Goal: Transaction & Acquisition: Purchase product/service

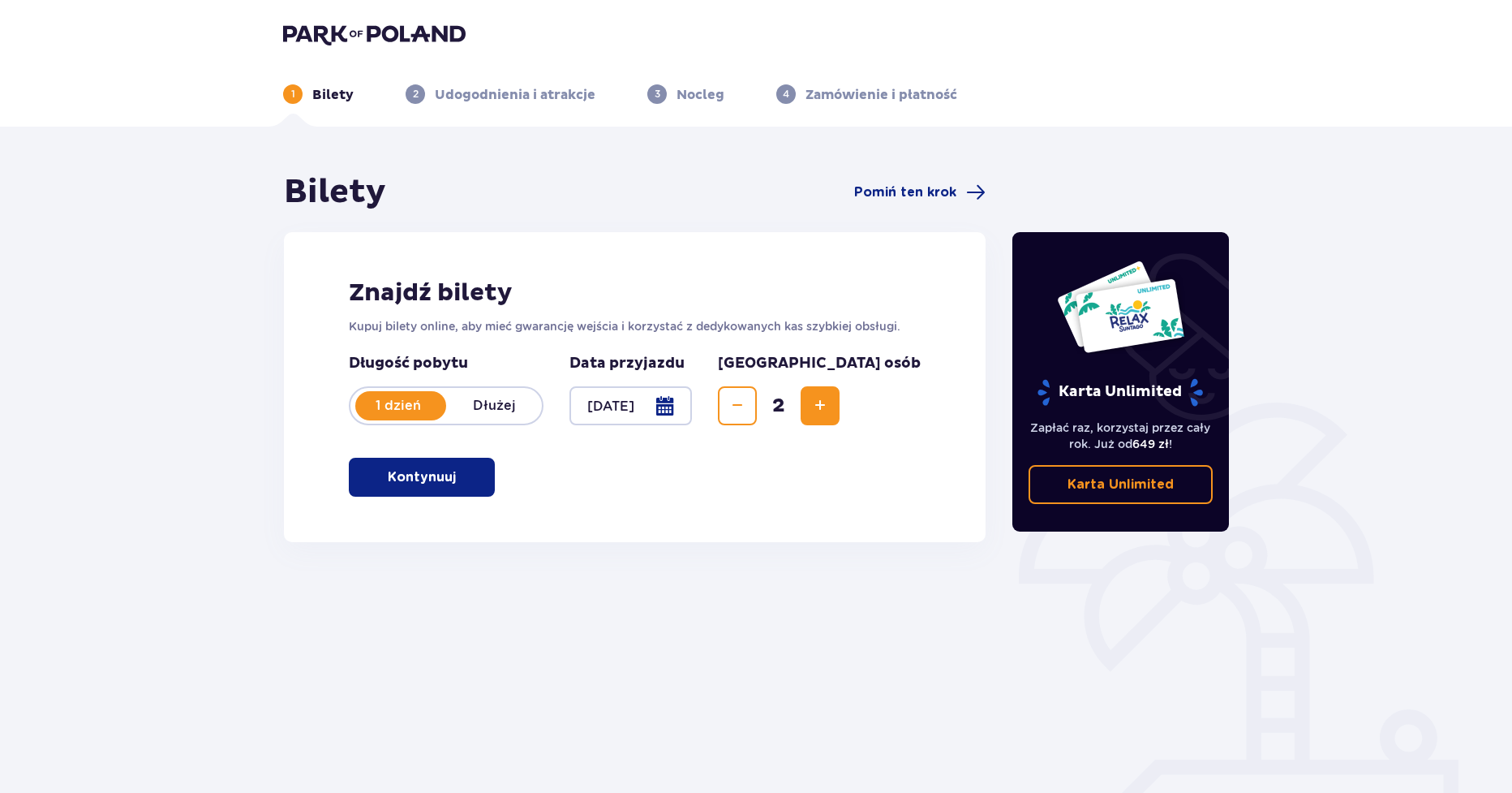
click at [441, 482] on p "Kontynuuj" at bounding box center [422, 478] width 68 height 18
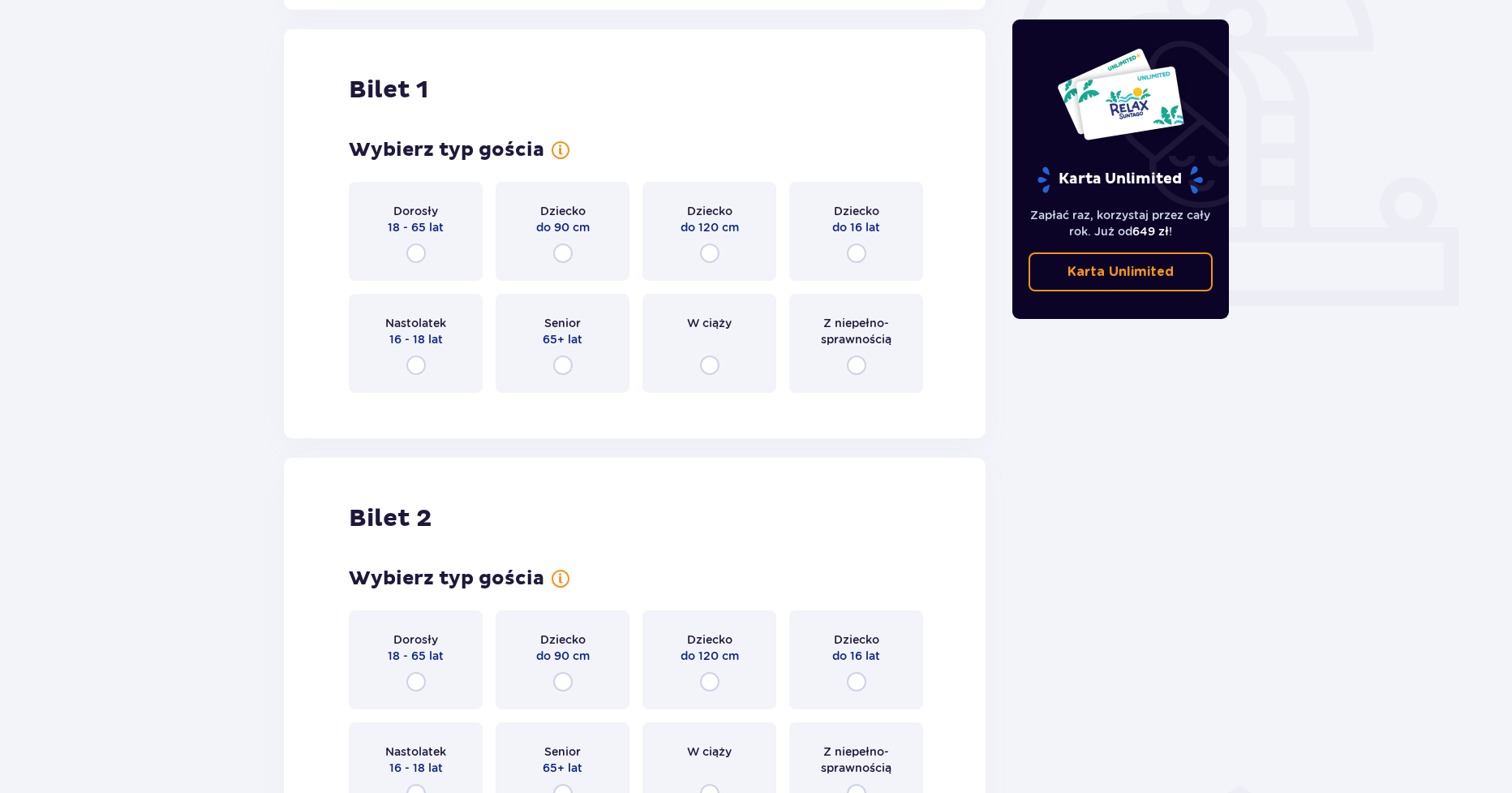
scroll to position [542, 0]
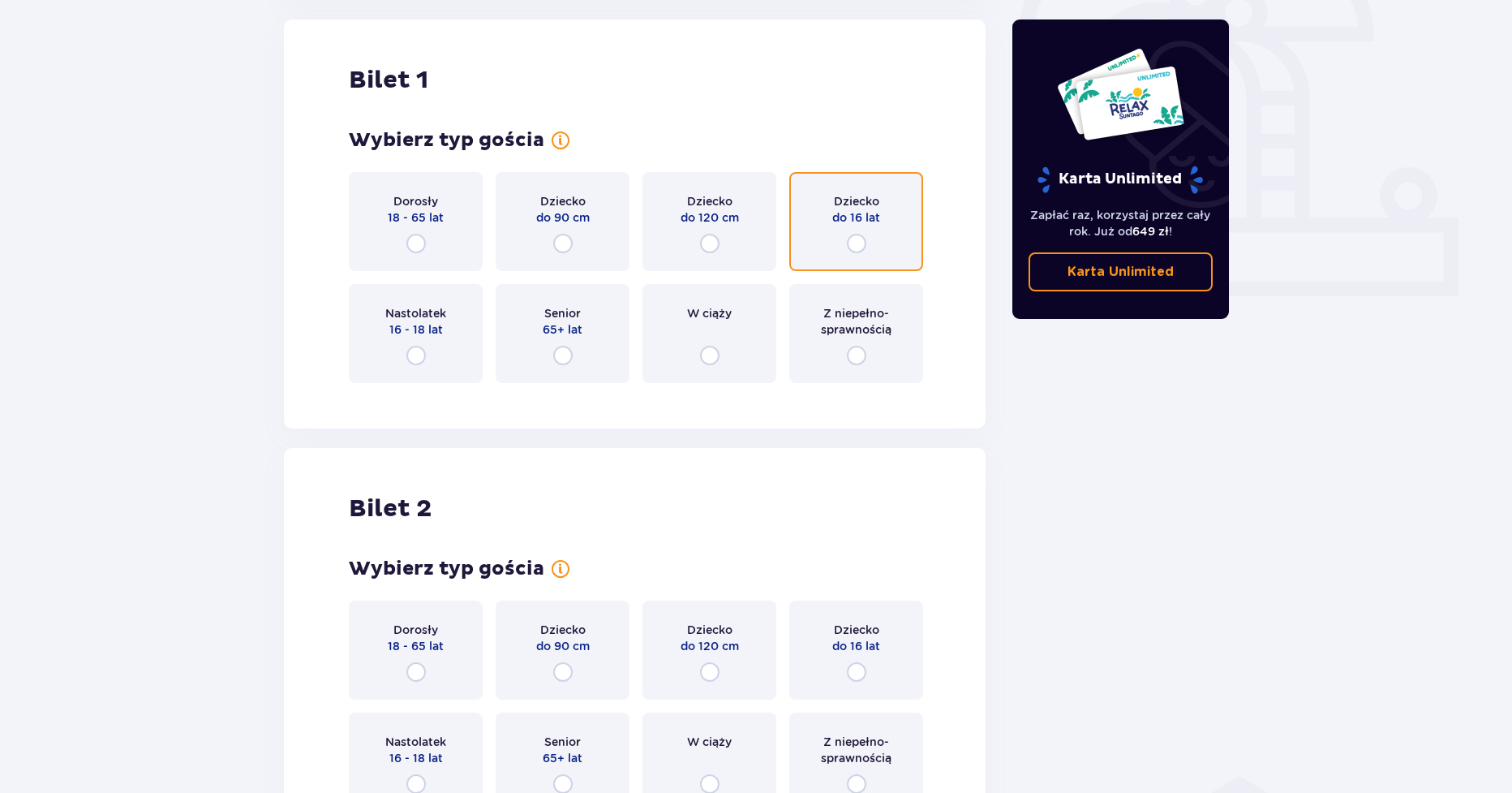
click at [856, 243] on input "radio" at bounding box center [857, 243] width 20 height 20
radio input "true"
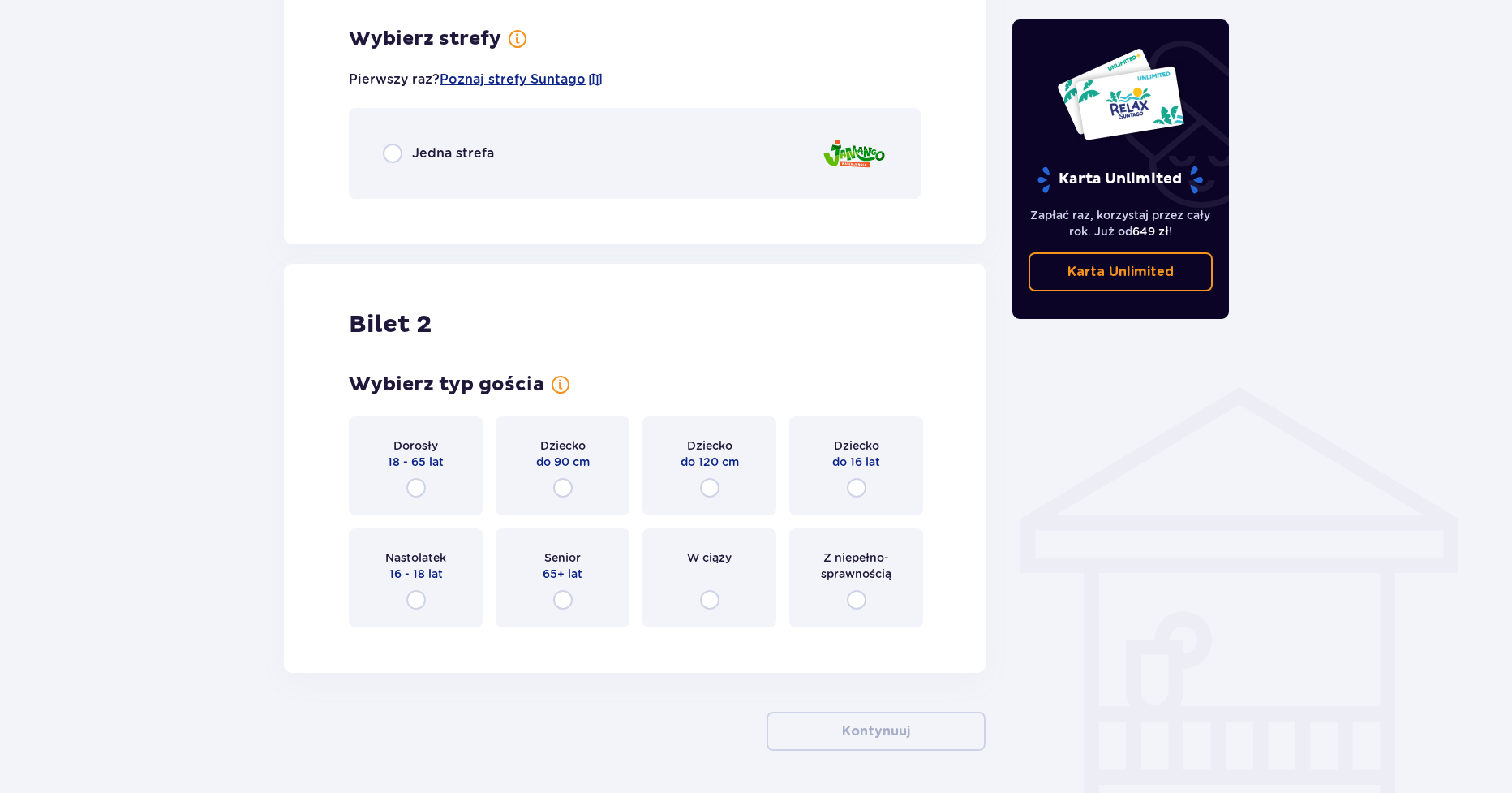
scroll to position [938, 0]
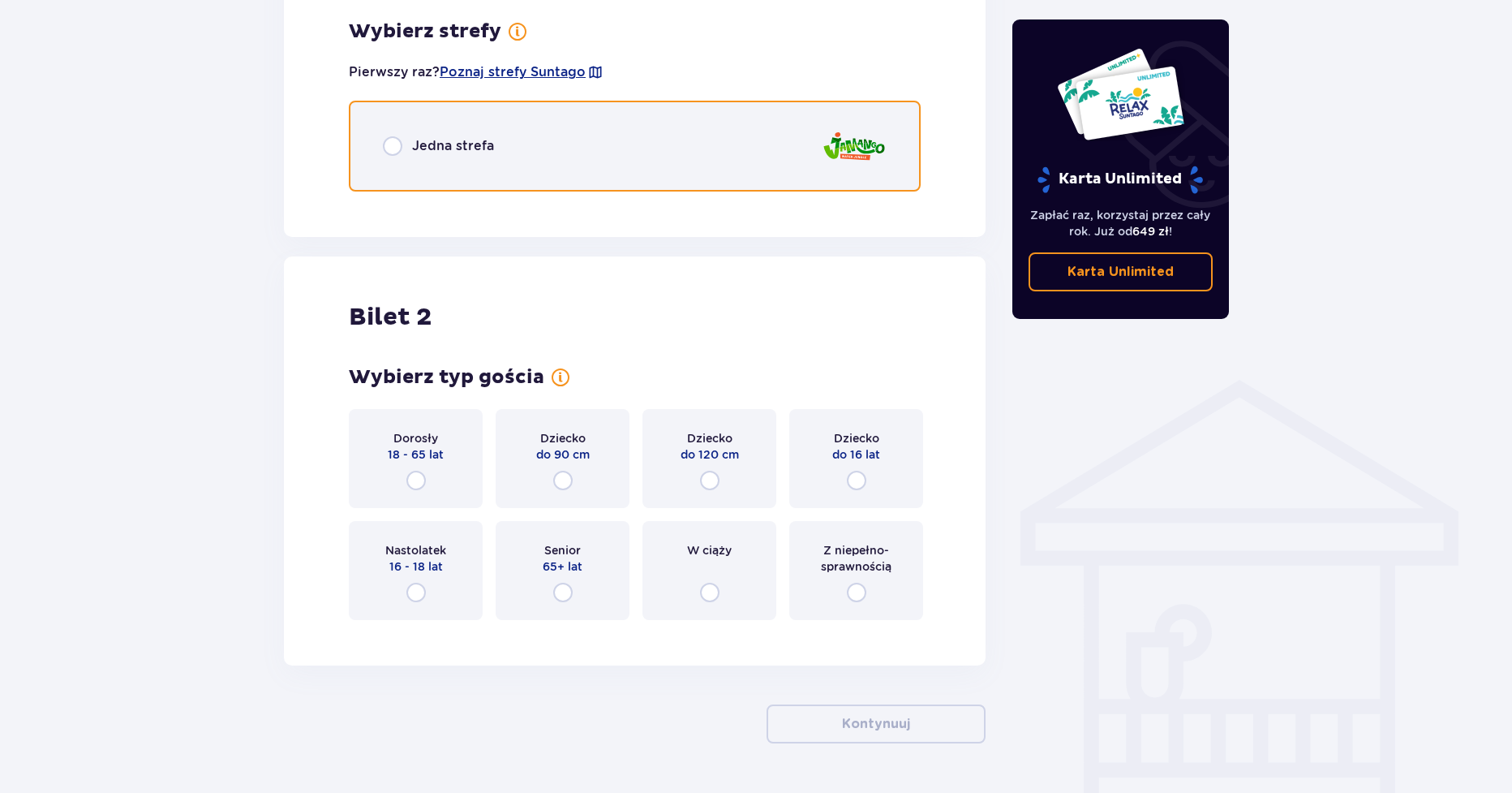
click at [393, 149] on input "radio" at bounding box center [393, 146] width 20 height 20
radio input "true"
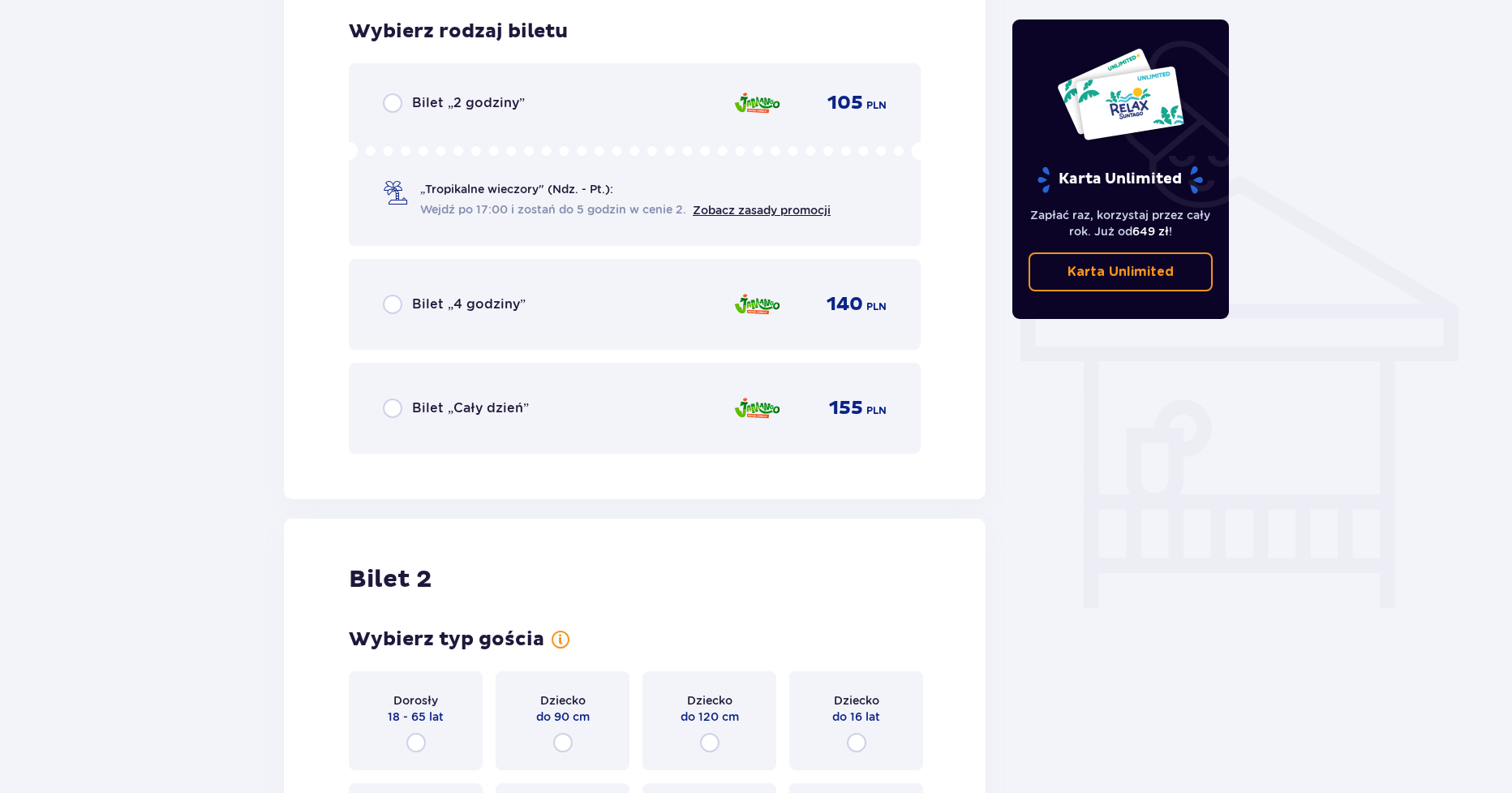
scroll to position [1062, 0]
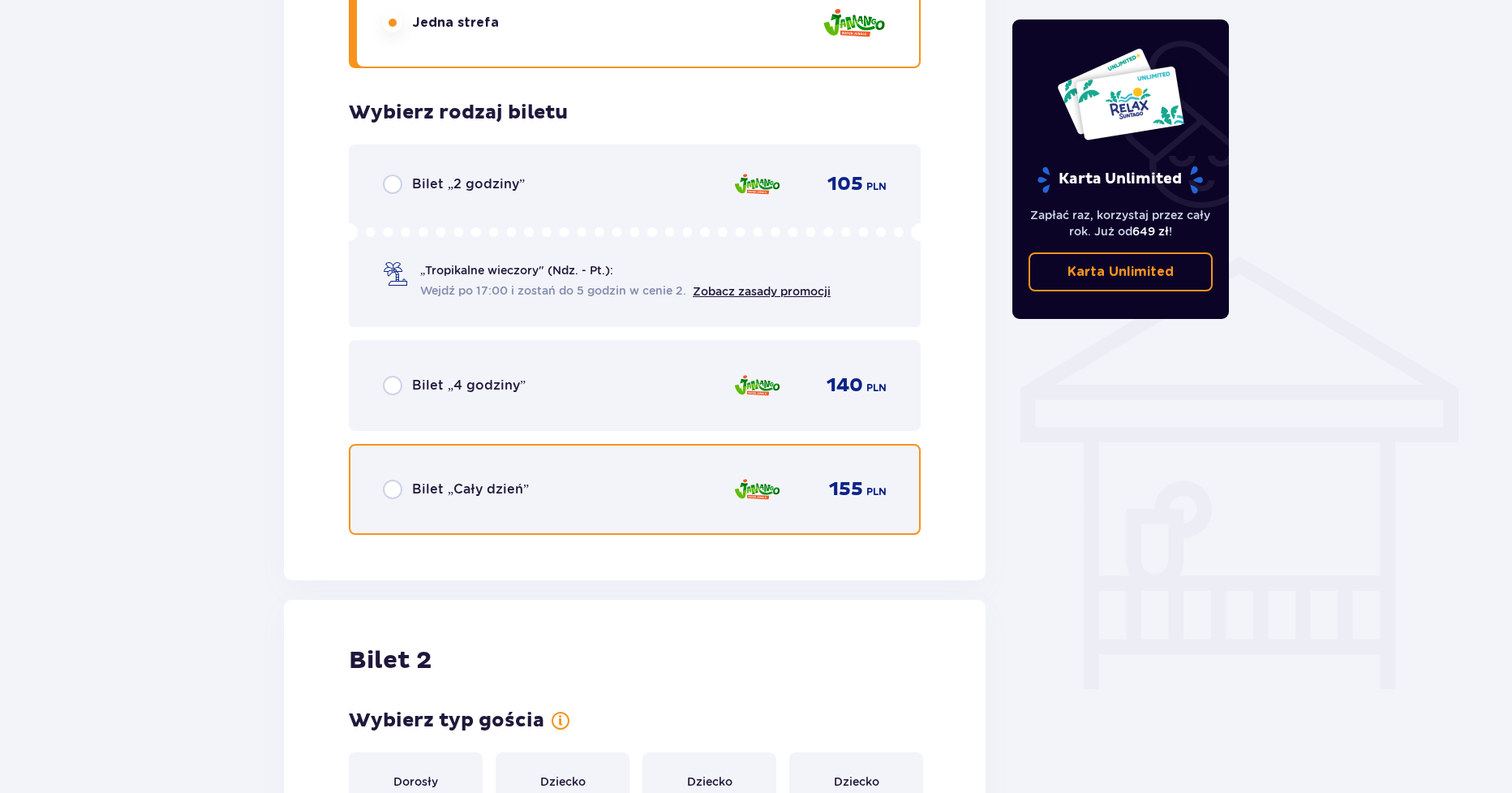
click at [393, 492] on input "radio" at bounding box center [393, 489] width 20 height 20
radio input "true"
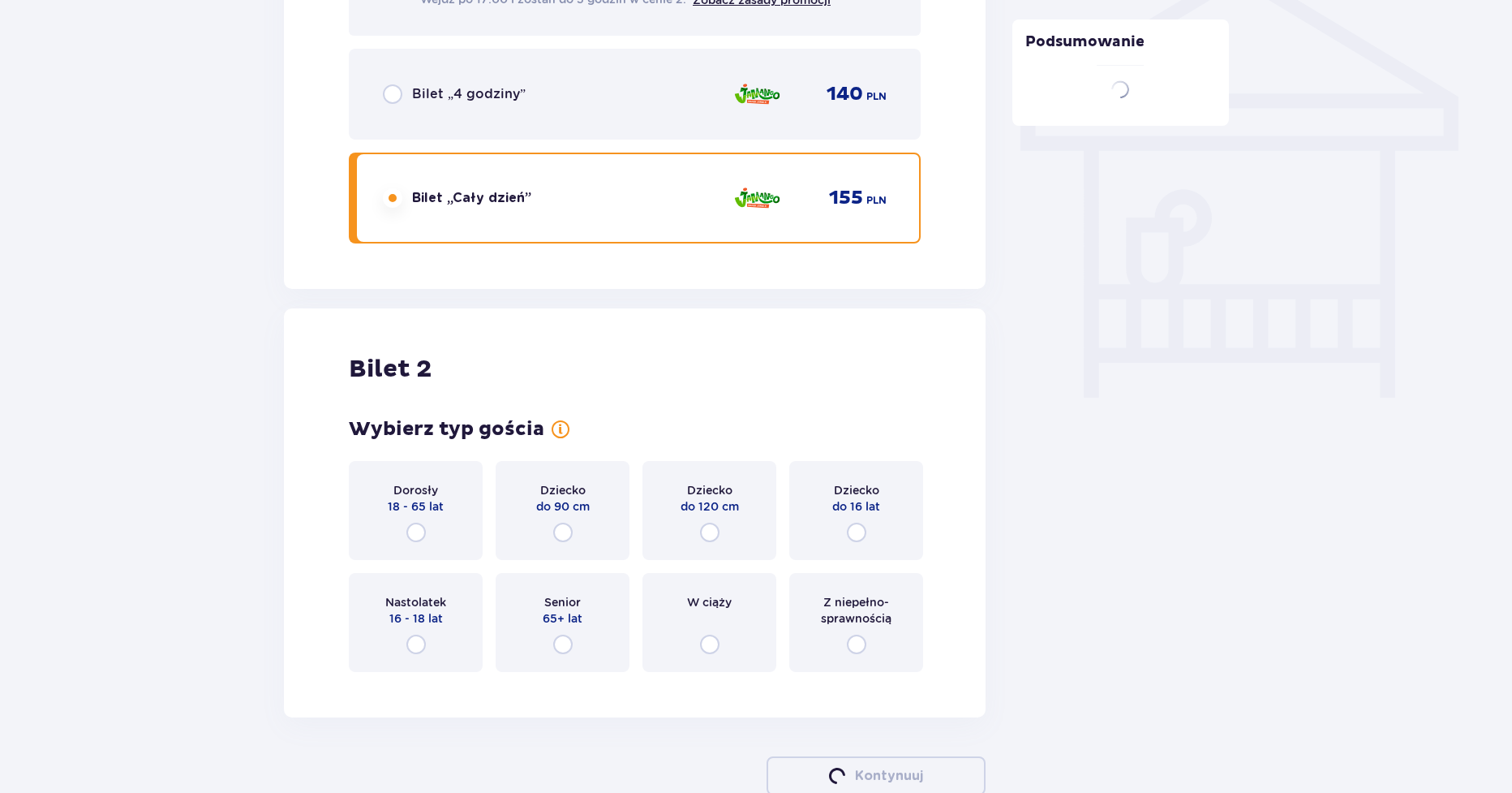
scroll to position [1453, 0]
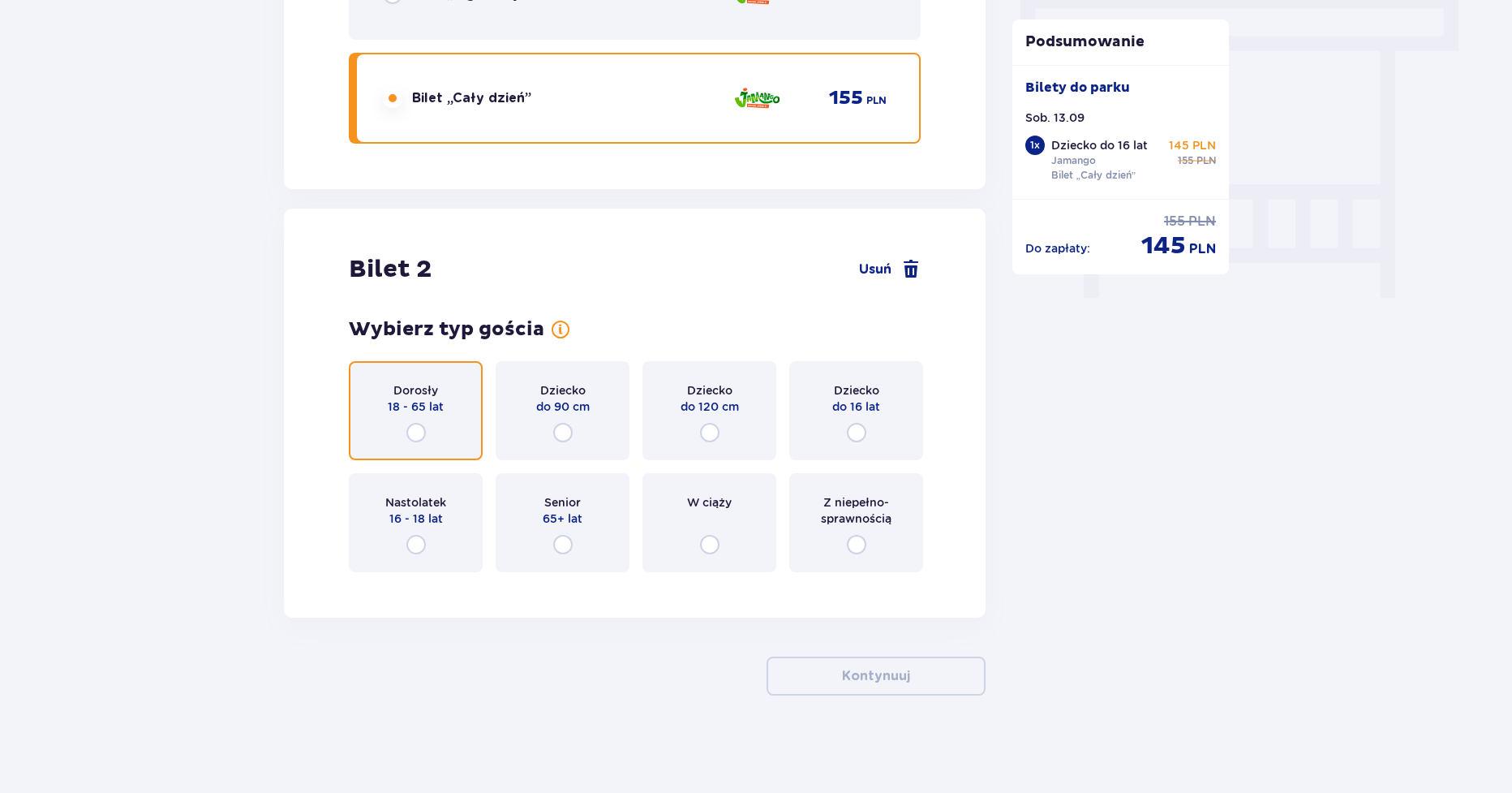
click at [409, 431] on input "radio" at bounding box center [417, 432] width 20 height 20
radio input "true"
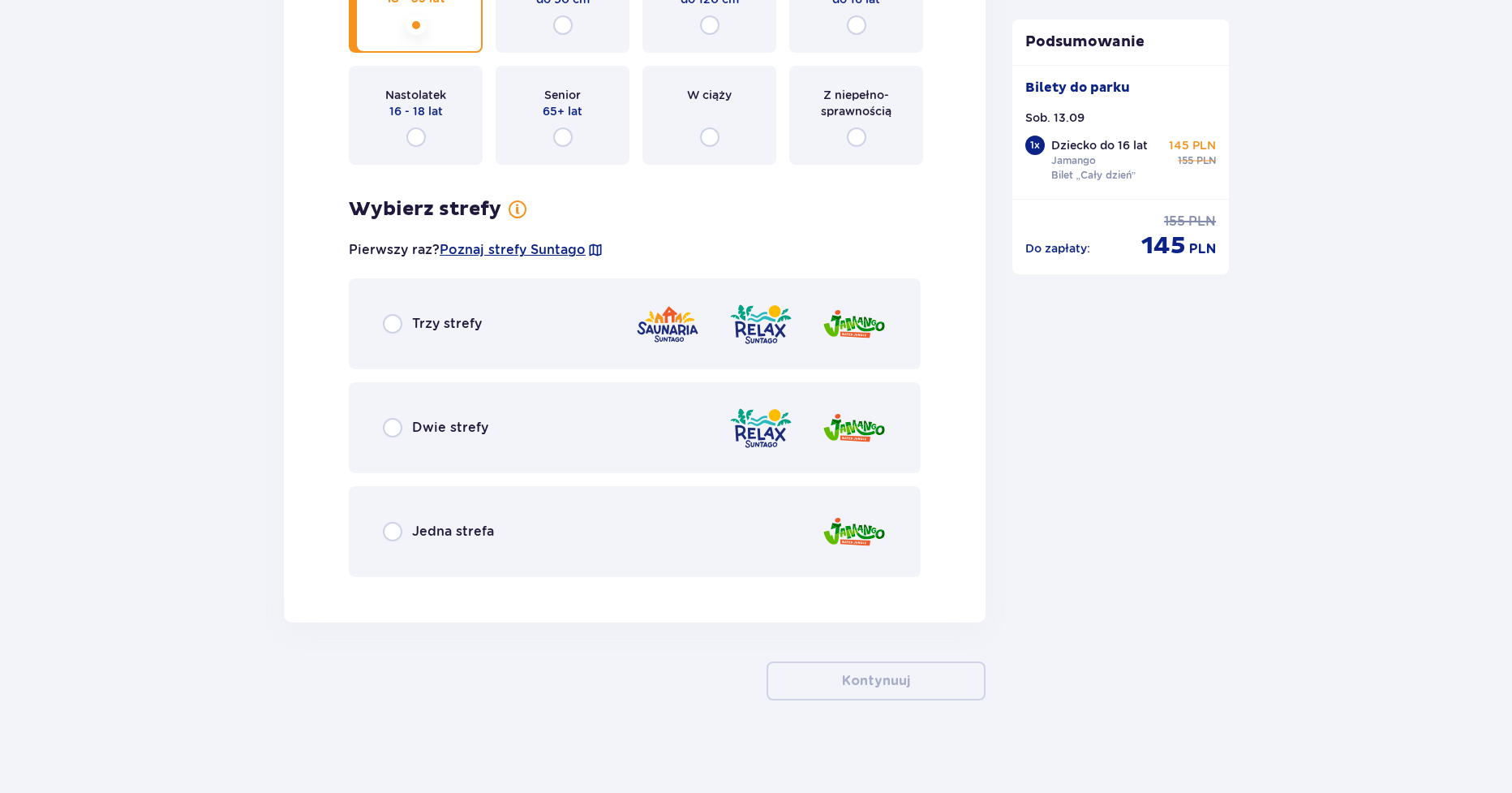
scroll to position [1865, 0]
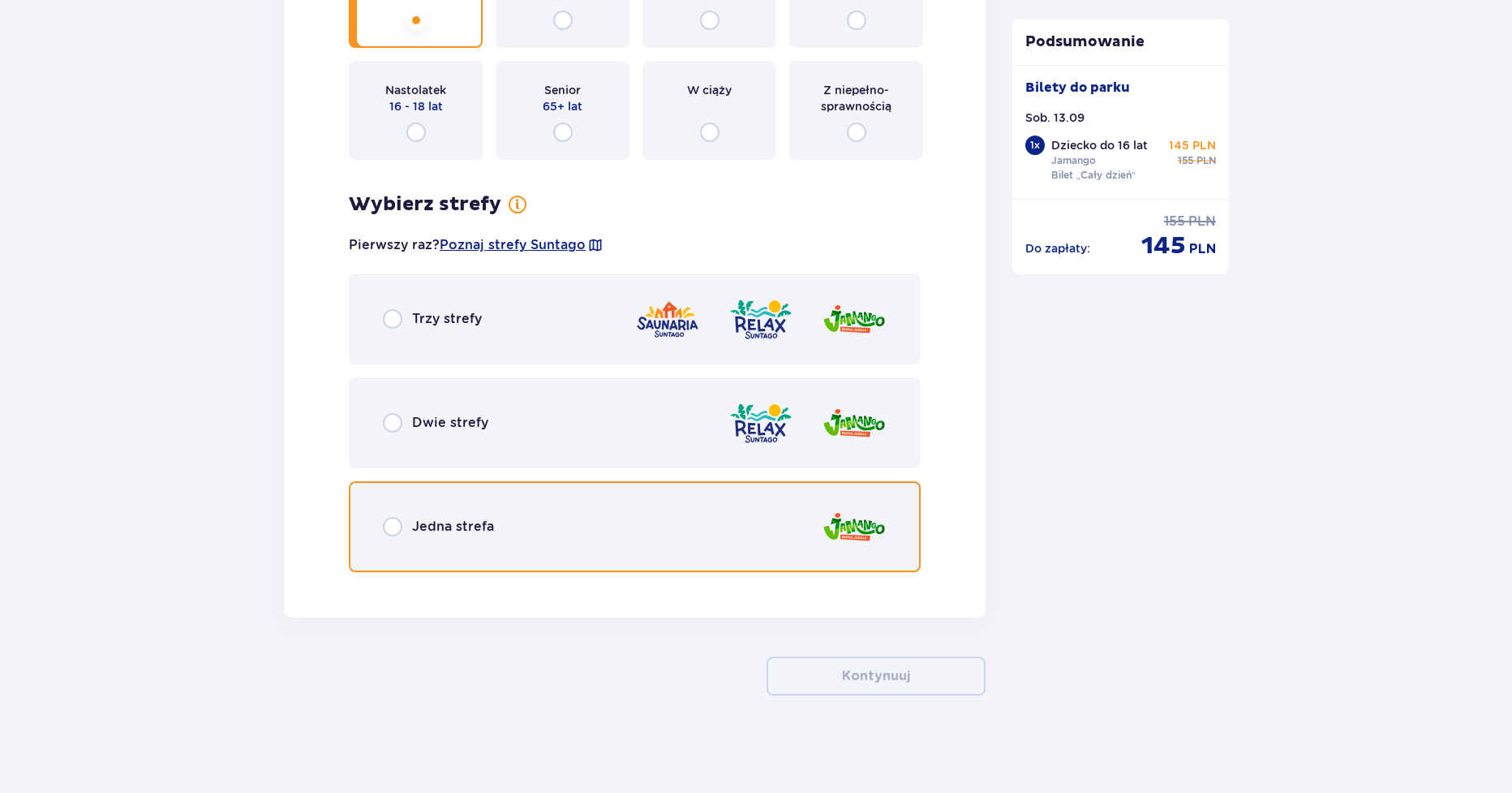
click at [391, 532] on input "radio" at bounding box center [393, 527] width 20 height 20
radio input "true"
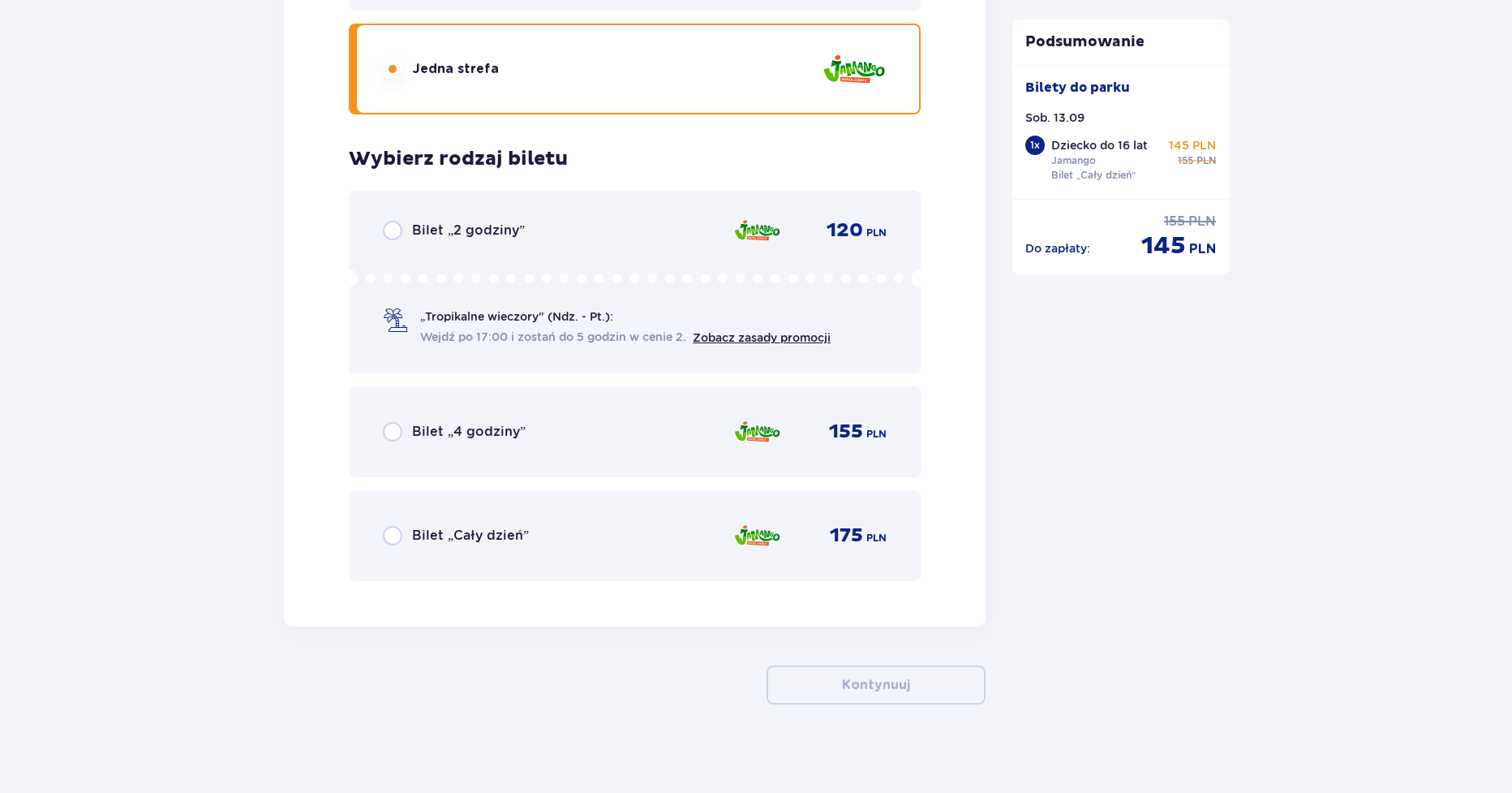
scroll to position [2332, 0]
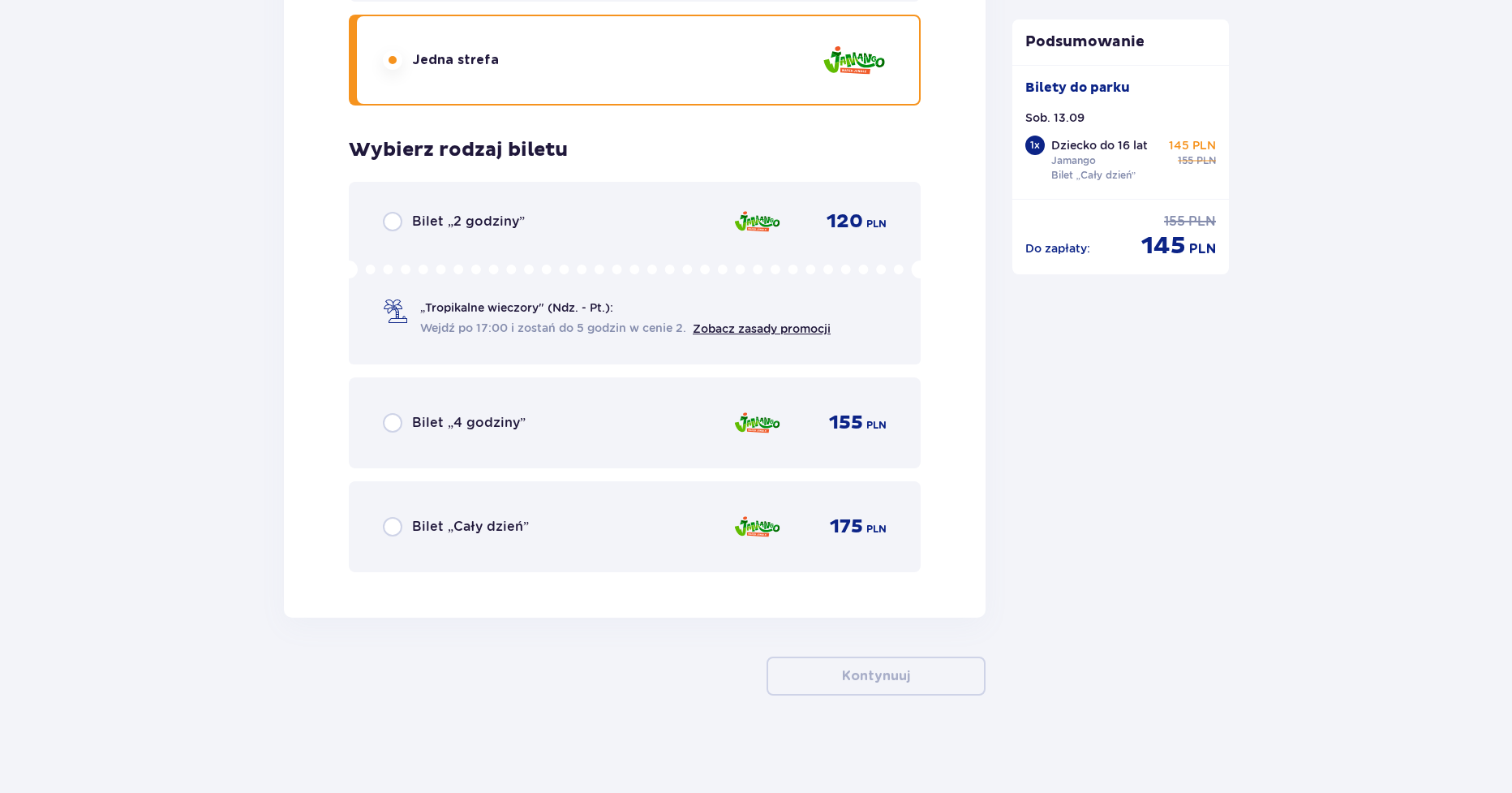
click at [391, 517] on div "Bilet „Cały dzień” 175 PLN" at bounding box center [634, 526] width 504 height 34
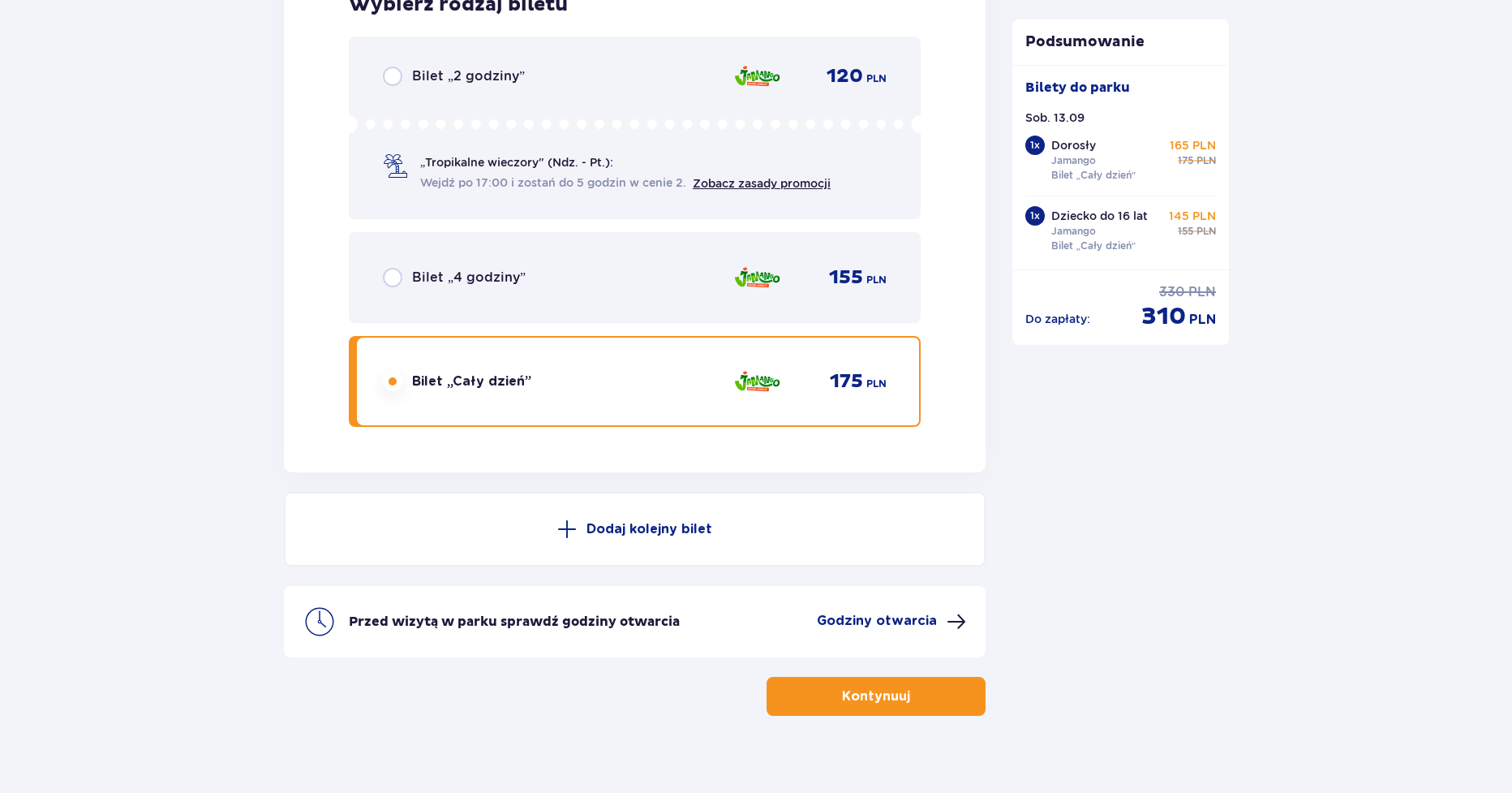
scroll to position [2497, 0]
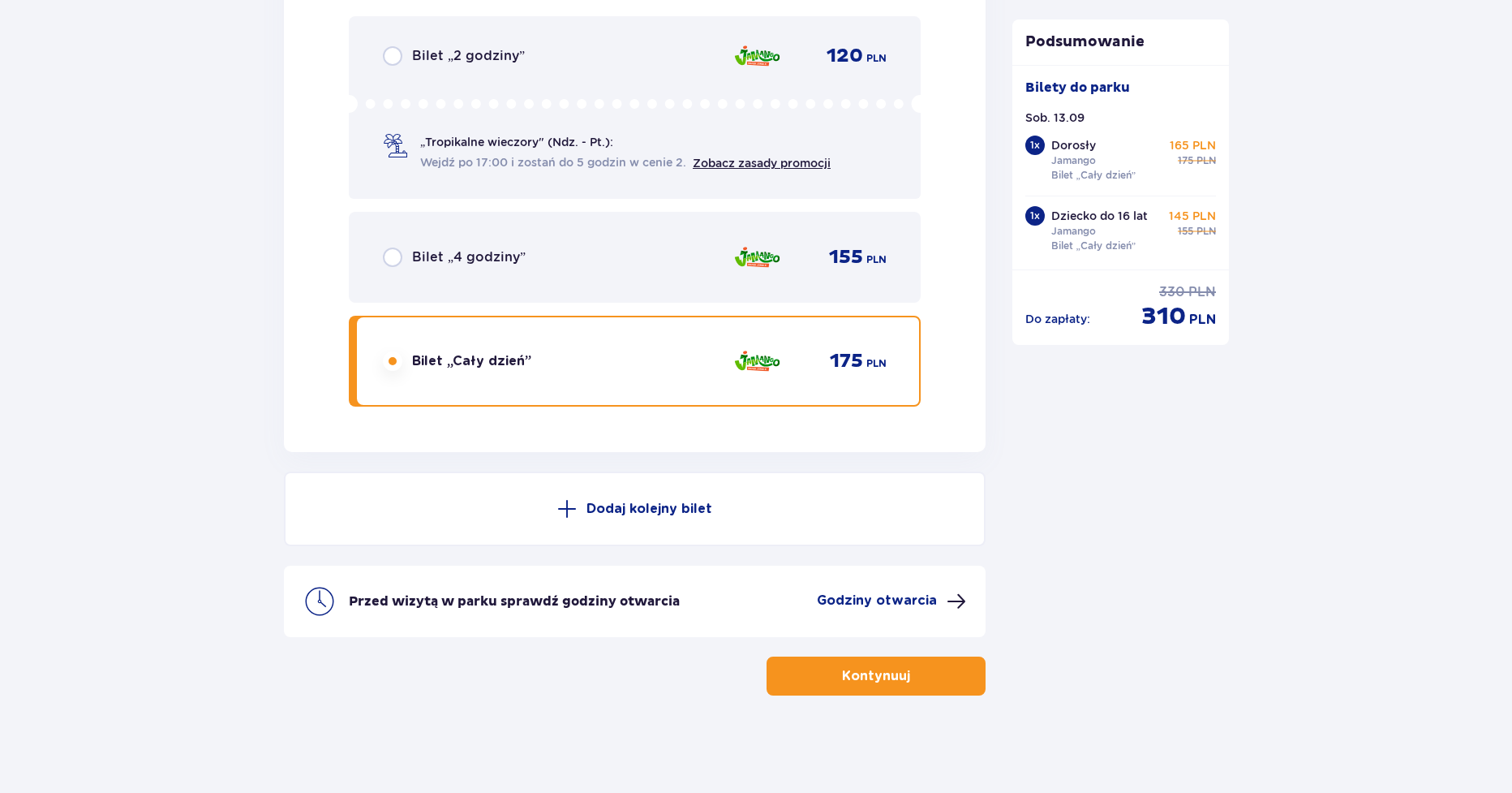
click at [883, 601] on p "Godziny otwarcia" at bounding box center [877, 601] width 120 height 18
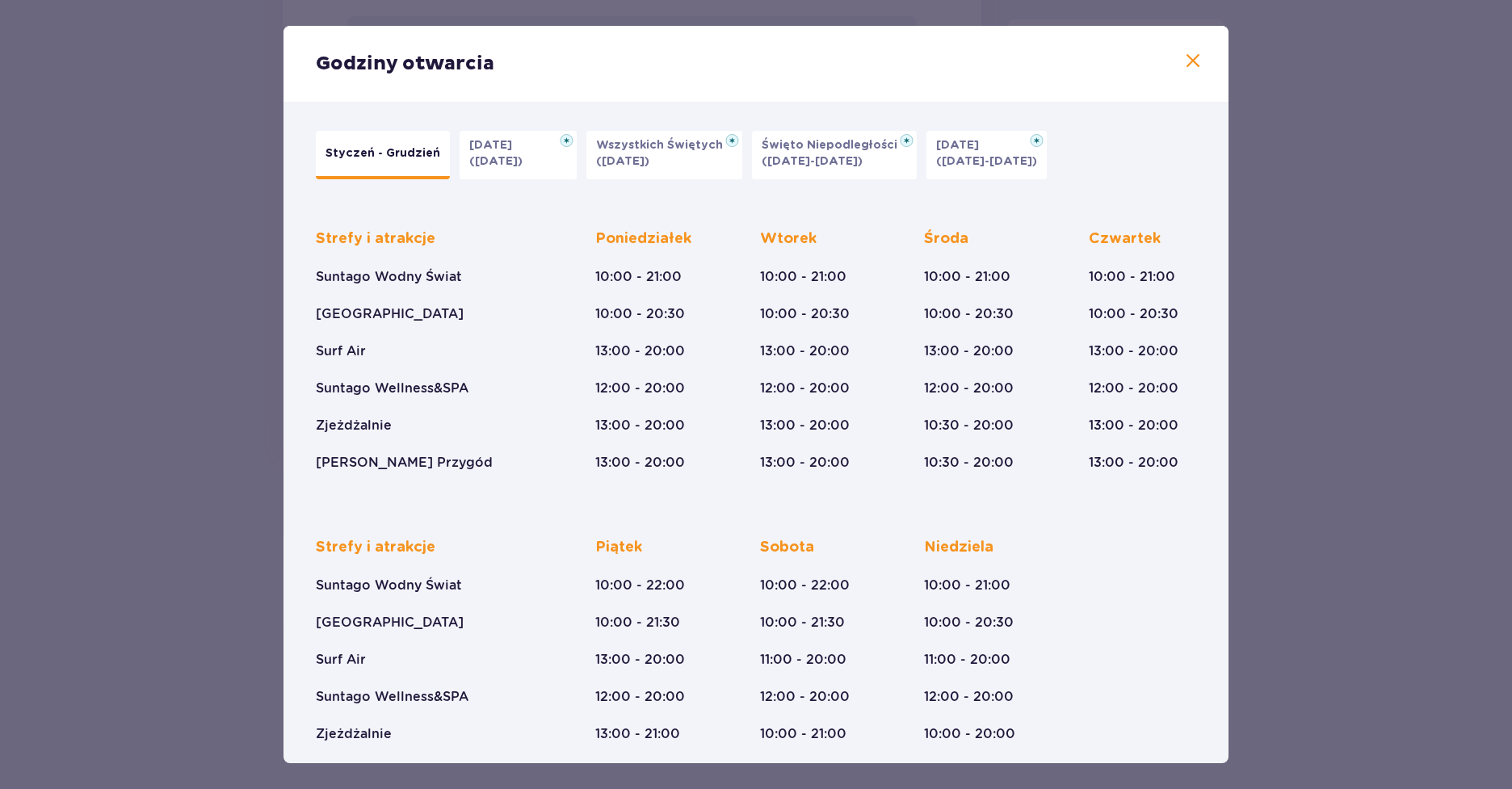
click at [1194, 62] on span at bounding box center [1193, 62] width 20 height 20
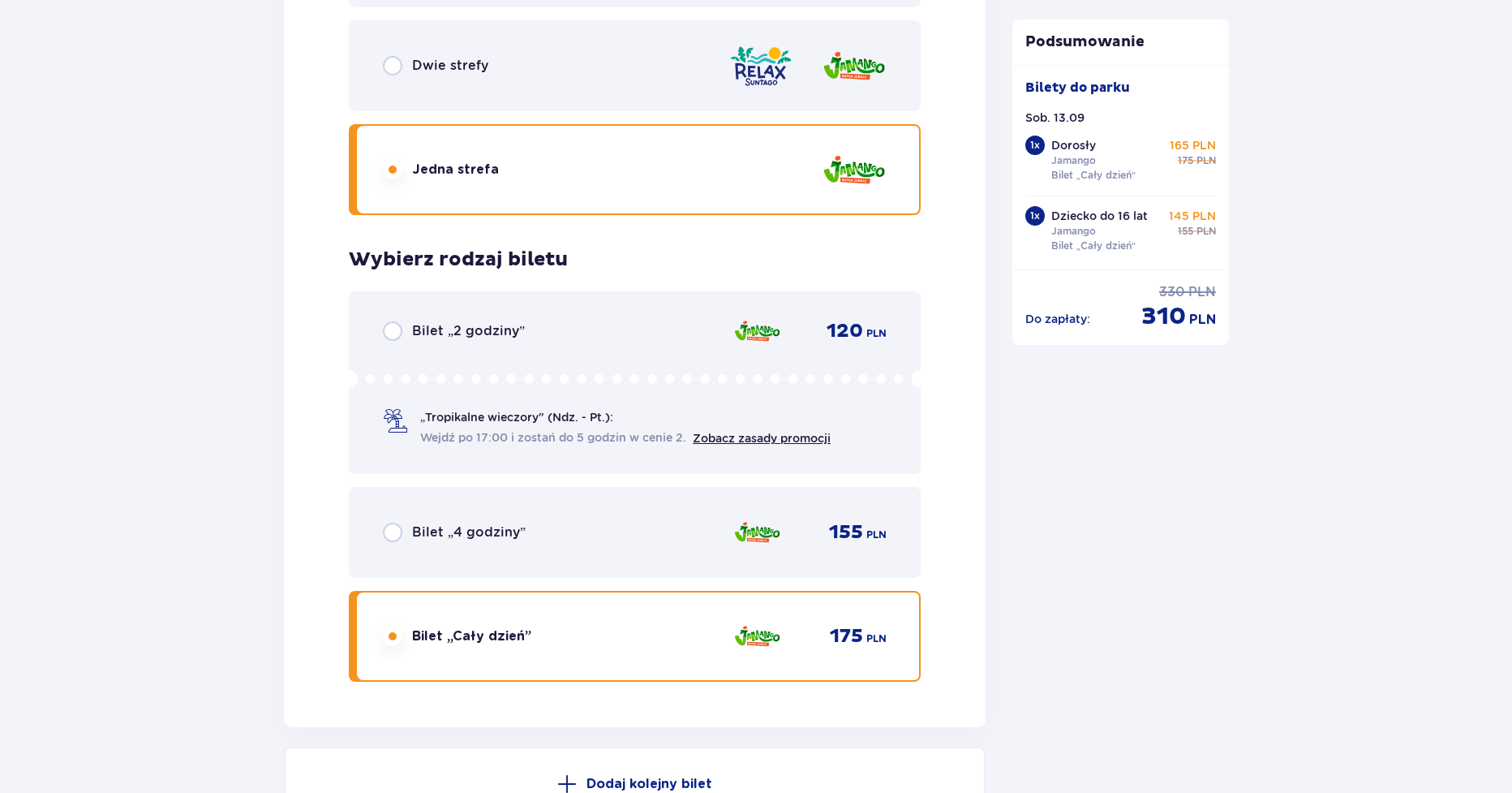
scroll to position [2173, 0]
